Goal: Task Accomplishment & Management: Manage account settings

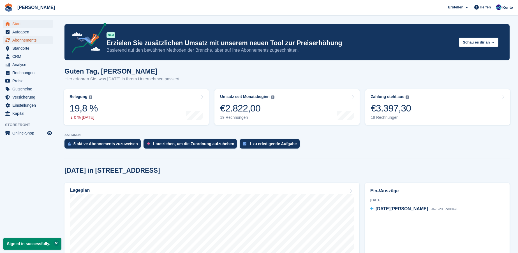
click at [14, 39] on span "Abonnements" at bounding box center [29, 40] width 34 height 8
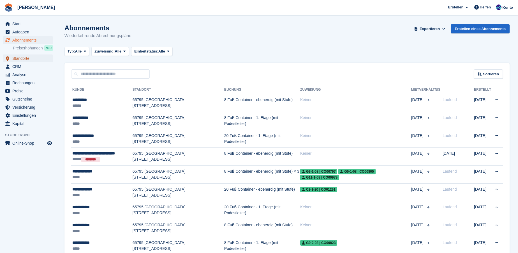
click at [25, 59] on span "Standorte" at bounding box center [29, 58] width 34 height 8
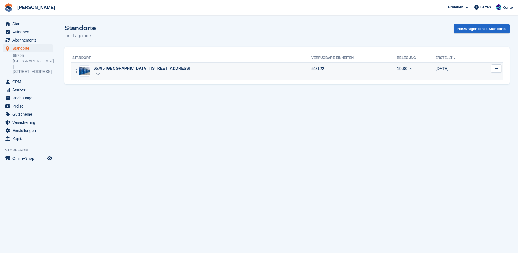
click at [123, 68] on div "65795 [GEOGRAPHIC_DATA] | [STREET_ADDRESS]" at bounding box center [142, 68] width 97 height 6
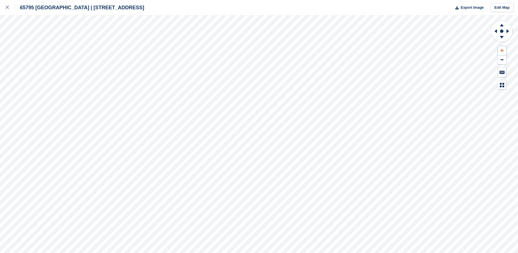
click at [503, 50] on icon at bounding box center [501, 50] width 3 height 3
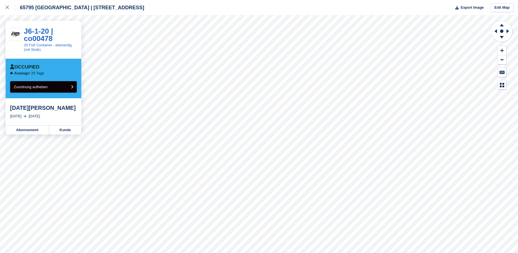
click at [74, 86] on button "Zuordnung aufheben" at bounding box center [43, 86] width 67 height 11
